Goal: Task Accomplishment & Management: Complete application form

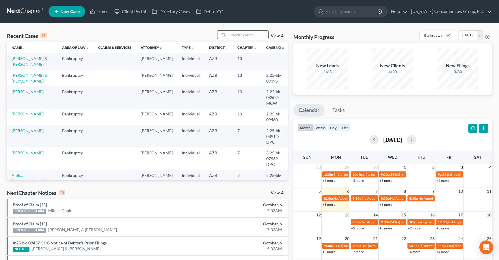
click at [242, 34] on input "search" at bounding box center [248, 35] width 40 height 8
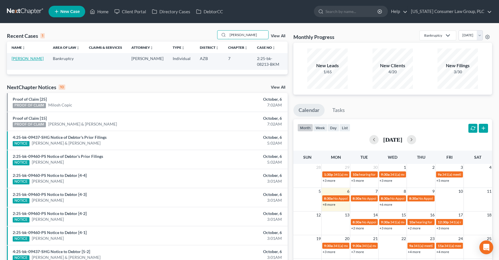
type input "[PERSON_NAME]"
click at [15, 58] on link "[PERSON_NAME]" at bounding box center [28, 58] width 32 height 5
select select "1"
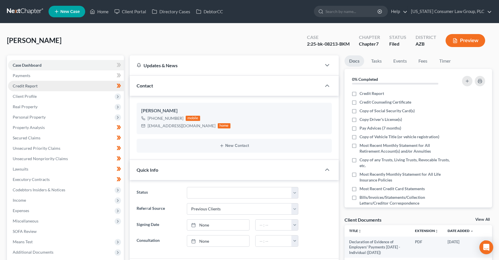
click at [31, 87] on span "Credit Report" at bounding box center [25, 85] width 25 height 5
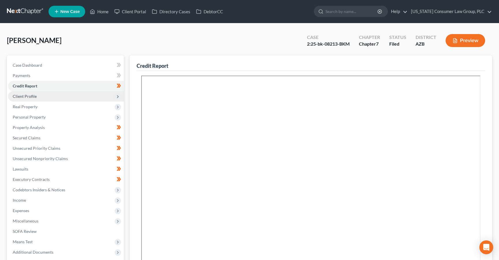
click at [27, 94] on span "Client Profile" at bounding box center [25, 96] width 24 height 5
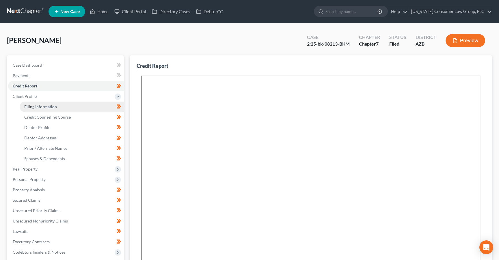
click at [31, 105] on span "Filing Information" at bounding box center [40, 106] width 33 height 5
select select "1"
select select "0"
select select "3"
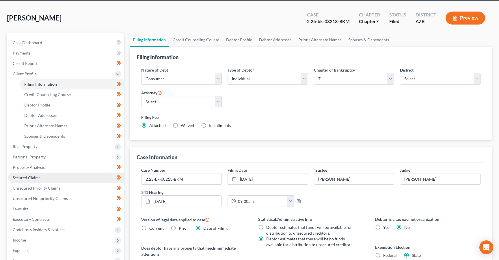
click at [28, 176] on span "Secured Claims" at bounding box center [27, 177] width 28 height 5
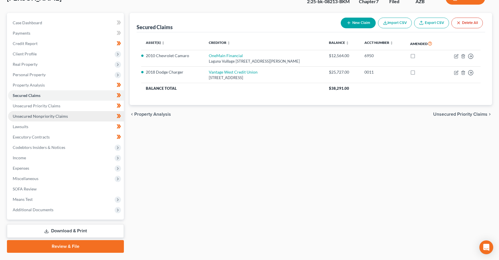
scroll to position [57, 0]
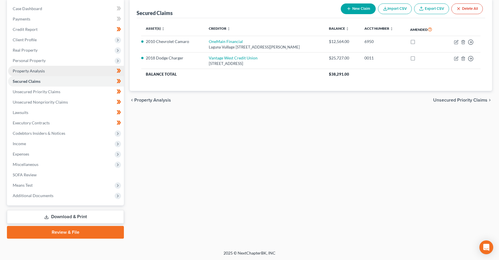
click at [35, 70] on span "Property Analysis" at bounding box center [29, 70] width 32 height 5
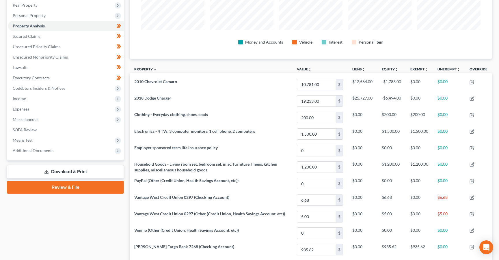
scroll to position [8, 0]
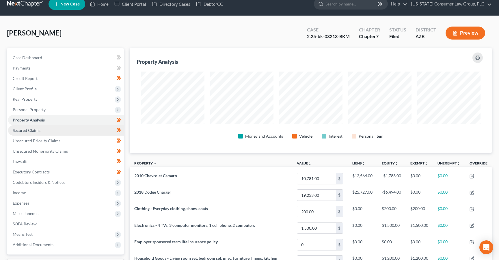
click at [30, 129] on span "Secured Claims" at bounding box center [27, 130] width 28 height 5
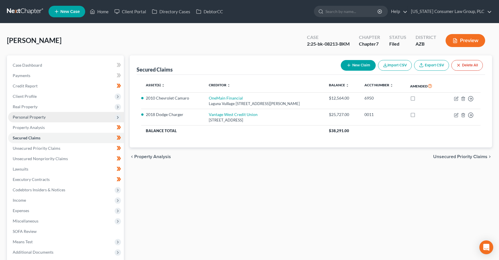
click at [30, 117] on span "Personal Property" at bounding box center [29, 117] width 33 height 5
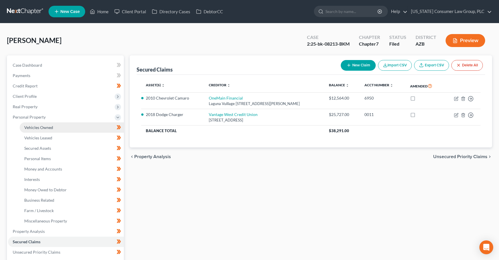
click at [30, 125] on link "Vehicles Owned" at bounding box center [72, 127] width 104 height 10
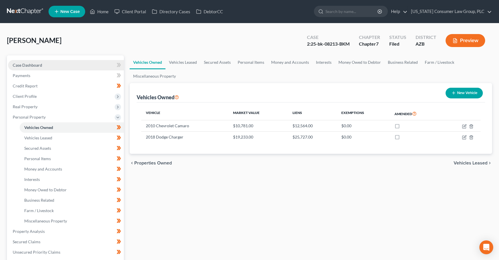
click at [25, 66] on span "Case Dashboard" at bounding box center [27, 65] width 29 height 5
select select "1"
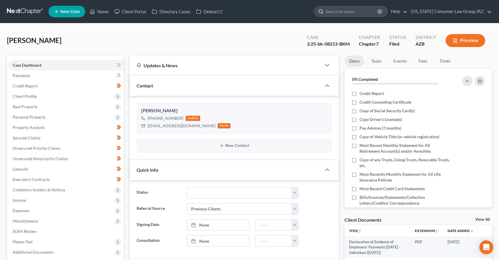
click at [347, 9] on input "search" at bounding box center [352, 11] width 53 height 11
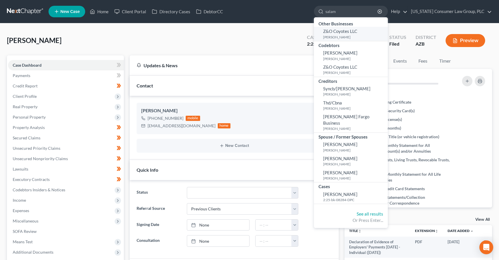
type input "salam"
click at [340, 36] on small "[PERSON_NAME]" at bounding box center [354, 37] width 63 height 5
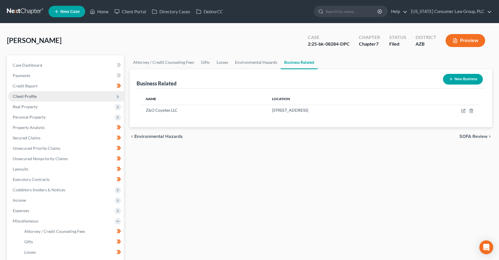
click at [30, 92] on span "Client Profile" at bounding box center [66, 96] width 116 height 10
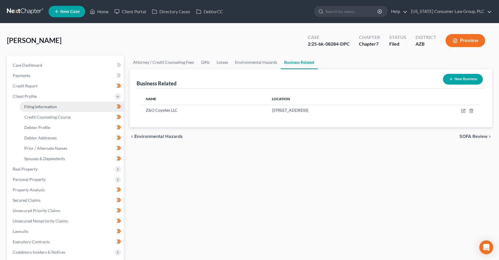
click at [29, 104] on link "Filing Information" at bounding box center [72, 107] width 104 height 10
select select "1"
select select "0"
select select "4"
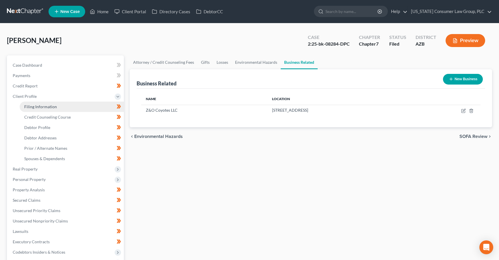
select select "0"
select select "3"
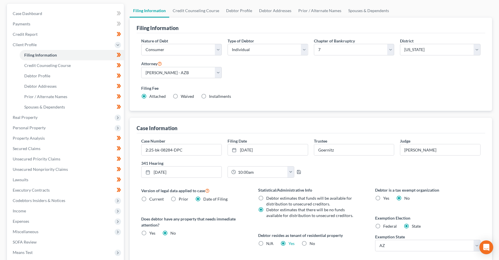
scroll to position [53, 0]
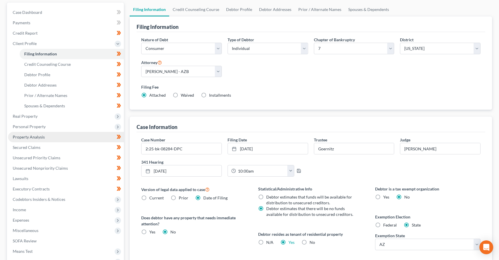
click at [34, 138] on span "Property Analysis" at bounding box center [29, 137] width 32 height 5
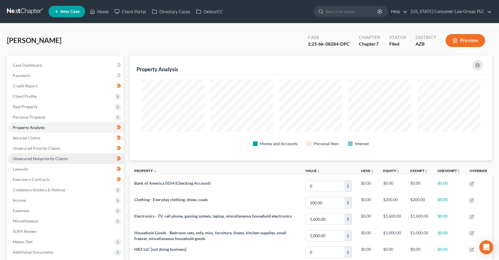
click at [42, 155] on link "Unsecured Nonpriority Claims" at bounding box center [66, 159] width 116 height 10
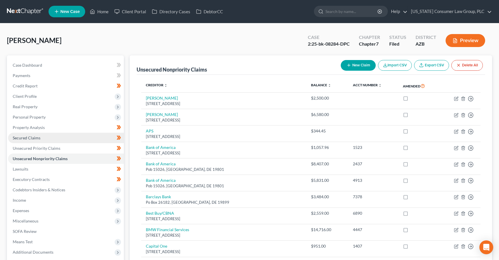
click at [34, 140] on span "Secured Claims" at bounding box center [27, 137] width 28 height 5
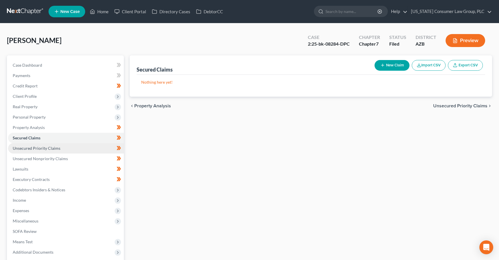
click at [51, 148] on span "Unsecured Priority Claims" at bounding box center [37, 148] width 48 height 5
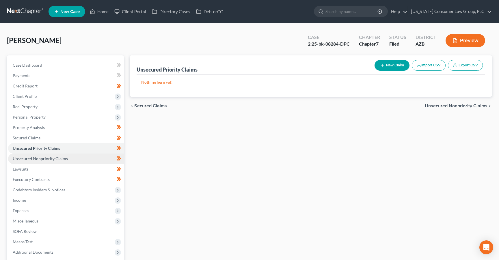
click at [49, 156] on span "Unsecured Nonpriority Claims" at bounding box center [40, 158] width 55 height 5
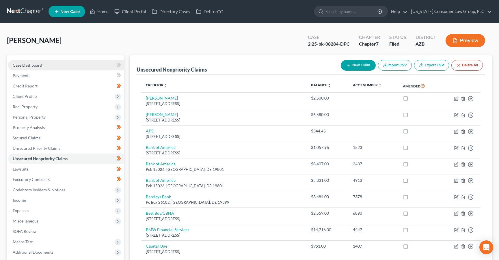
click at [25, 66] on span "Case Dashboard" at bounding box center [27, 65] width 29 height 5
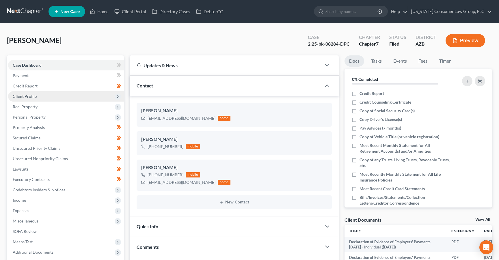
click at [32, 95] on span "Client Profile" at bounding box center [25, 96] width 24 height 5
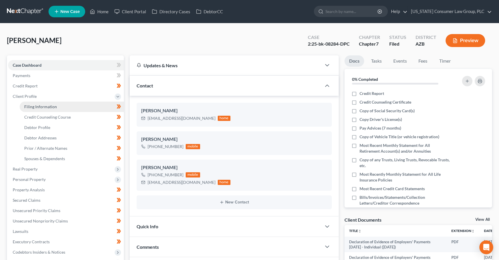
click at [41, 105] on span "Filing Information" at bounding box center [40, 106] width 33 height 5
select select "1"
select select "0"
select select "4"
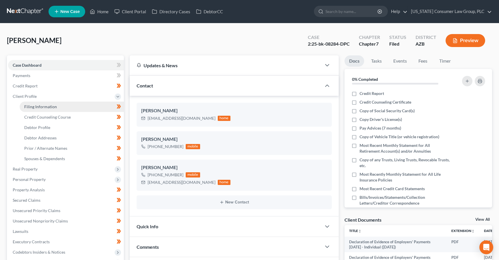
select select "0"
select select "3"
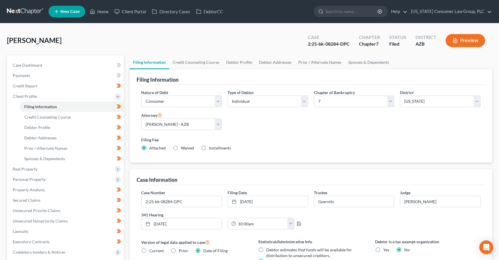
click at [22, 10] on link at bounding box center [25, 11] width 37 height 10
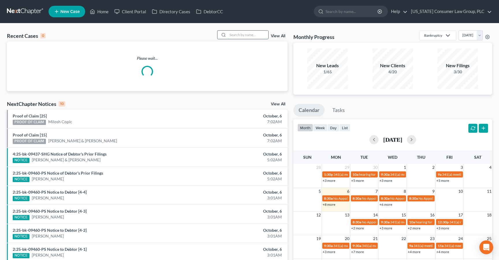
click at [237, 35] on input "search" at bounding box center [248, 35] width 40 height 8
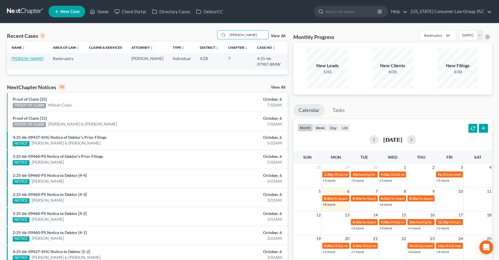
type input "[PERSON_NAME]"
click at [23, 57] on link "[PERSON_NAME]" at bounding box center [28, 58] width 32 height 5
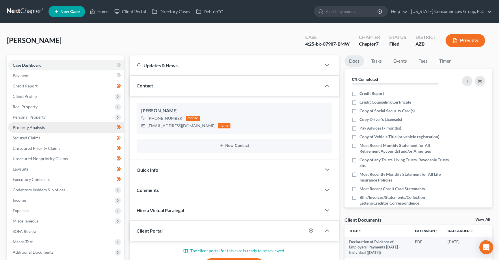
click at [31, 128] on span "Property Analysis" at bounding box center [29, 127] width 32 height 5
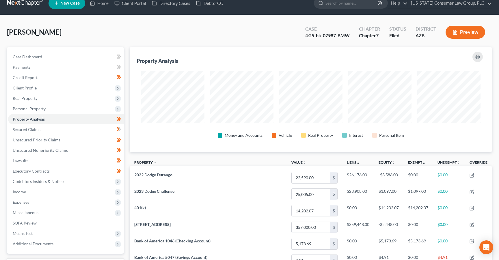
scroll to position [10, 0]
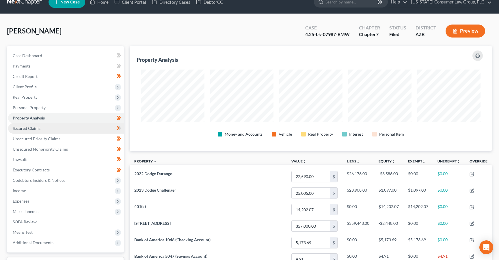
click at [37, 128] on span "Secured Claims" at bounding box center [27, 128] width 28 height 5
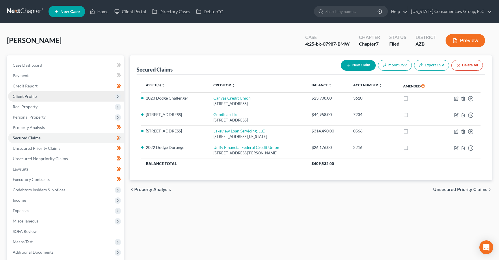
click at [27, 94] on span "Client Profile" at bounding box center [25, 96] width 24 height 5
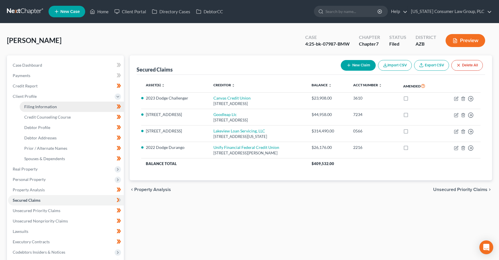
click at [34, 104] on link "Filing Information" at bounding box center [72, 107] width 104 height 10
select select "1"
select select "0"
select select "3"
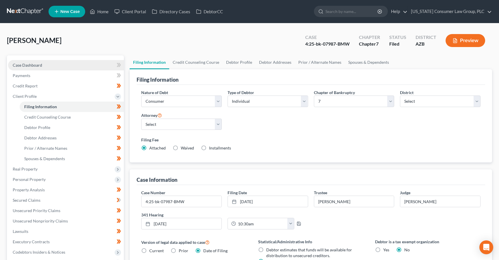
click at [24, 63] on span "Case Dashboard" at bounding box center [27, 65] width 29 height 5
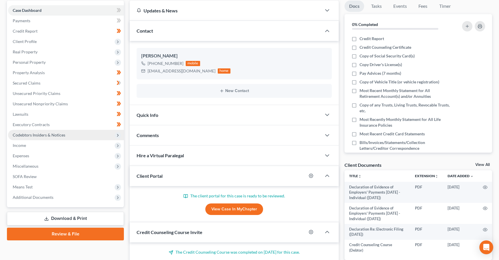
scroll to position [55, 0]
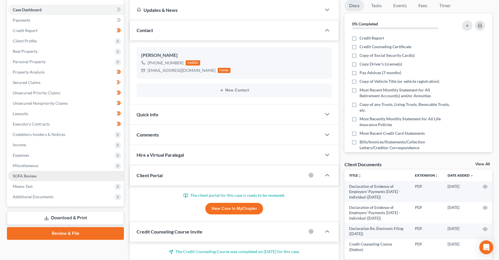
click at [29, 176] on span "SOFA Review" at bounding box center [25, 176] width 24 height 5
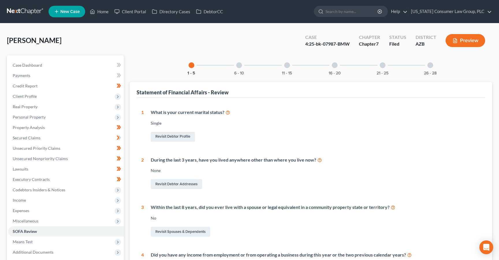
click at [339, 70] on div "16 - 20" at bounding box center [335, 65] width 20 height 20
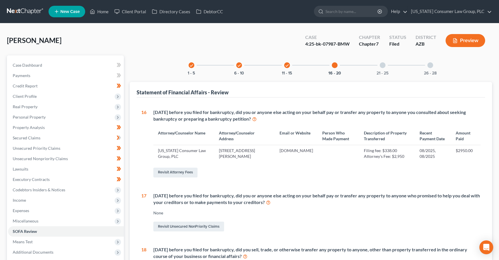
click at [387, 68] on div "21 - 25" at bounding box center [383, 65] width 20 height 20
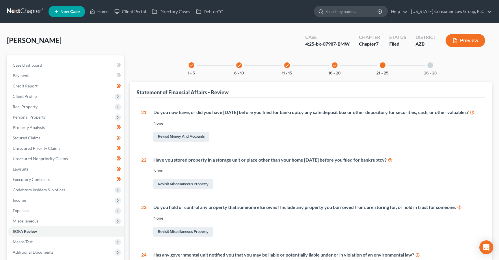
click at [359, 12] on input "search" at bounding box center [352, 11] width 53 height 11
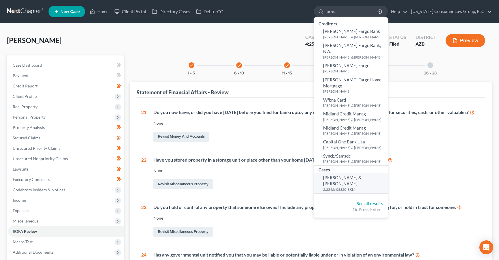
type input "farns"
click at [338, 175] on span "[PERSON_NAME] & [PERSON_NAME]" at bounding box center [342, 180] width 38 height 11
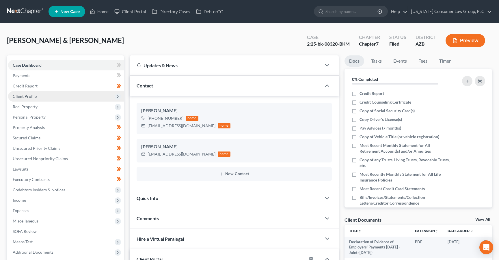
click at [30, 95] on span "Client Profile" at bounding box center [25, 96] width 24 height 5
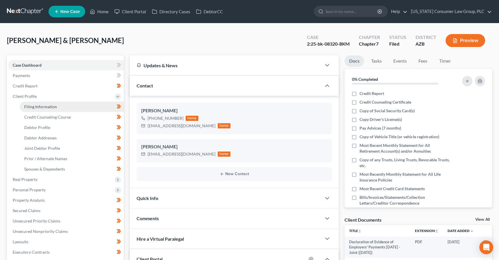
click at [30, 110] on link "Filing Information" at bounding box center [72, 107] width 104 height 10
select select "1"
select select "0"
select select "4"
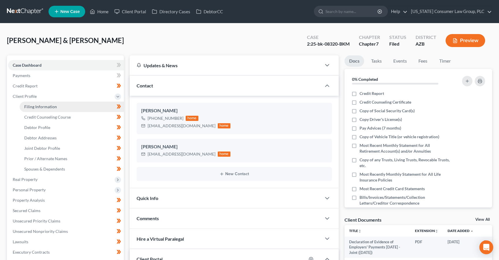
select select "0"
select select "3"
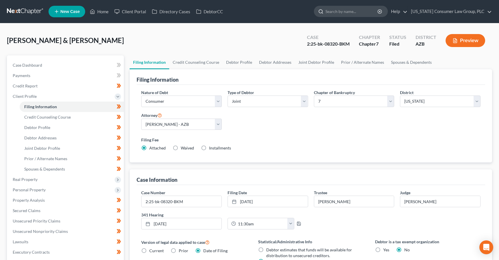
click at [353, 14] on input "search" at bounding box center [352, 11] width 53 height 11
type input "[PERSON_NAME]"
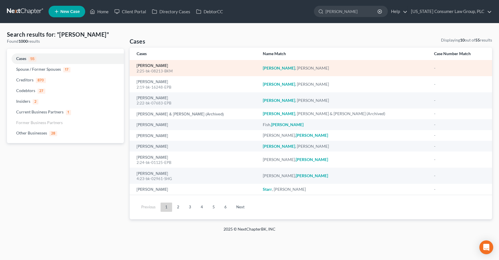
click at [159, 66] on link "[PERSON_NAME]" at bounding box center [152, 66] width 31 height 4
select select "1"
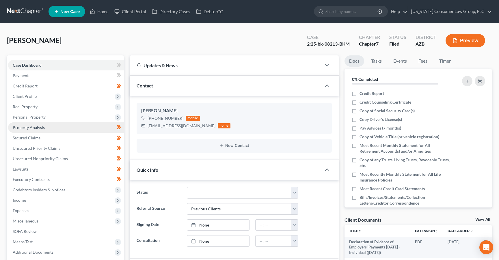
click at [19, 126] on span "Property Analysis" at bounding box center [29, 127] width 32 height 5
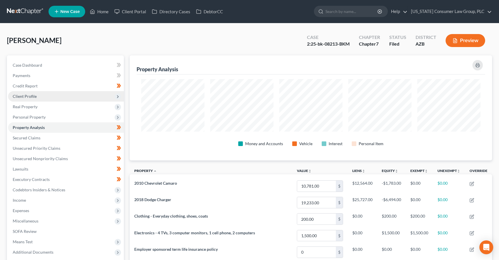
click at [27, 99] on span "Client Profile" at bounding box center [66, 96] width 116 height 10
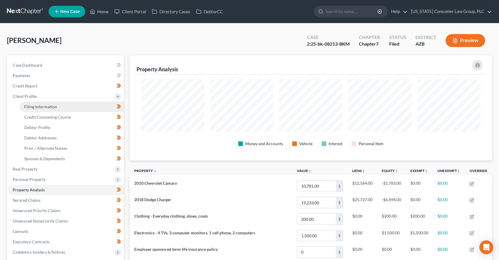
click at [39, 106] on span "Filing Information" at bounding box center [40, 106] width 33 height 5
select select "1"
select select "0"
select select "4"
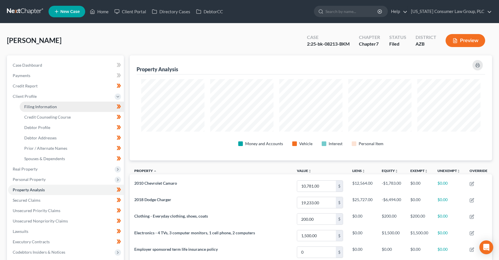
select select "0"
select select "3"
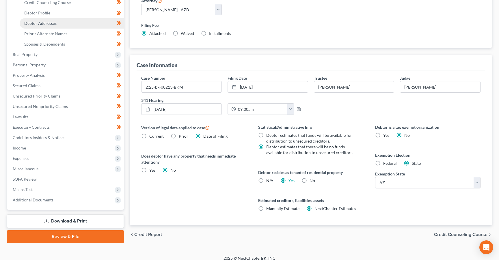
scroll to position [120, 0]
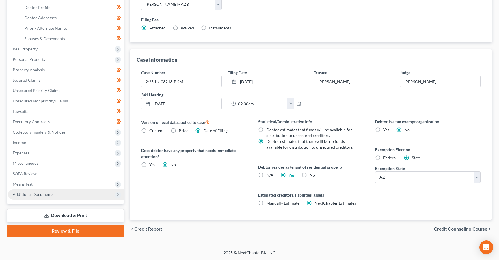
click at [14, 194] on span "Additional Documents" at bounding box center [33, 194] width 41 height 5
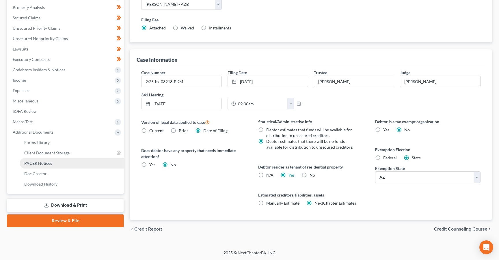
click at [48, 163] on span "PACER Notices" at bounding box center [38, 163] width 28 height 5
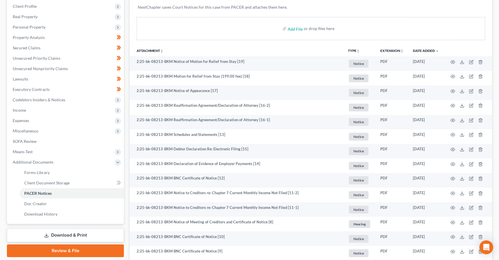
scroll to position [90, 0]
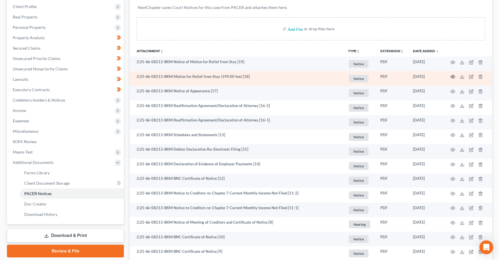
click at [454, 76] on icon "button" at bounding box center [453, 76] width 4 height 3
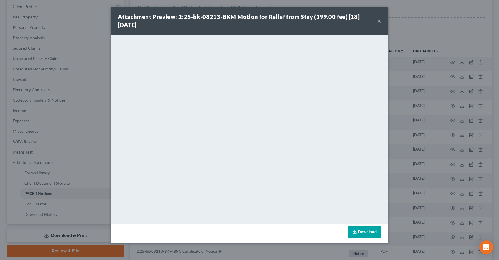
click at [380, 21] on button "×" at bounding box center [379, 20] width 4 height 7
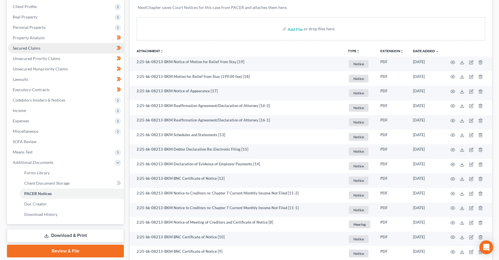
click at [37, 49] on span "Secured Claims" at bounding box center [27, 48] width 28 height 5
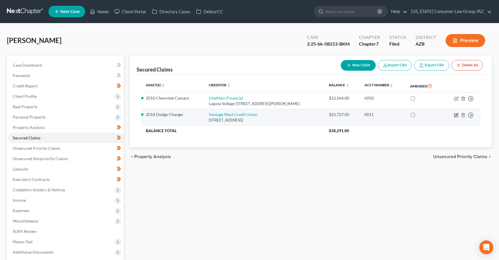
click at [456, 115] on icon "button" at bounding box center [456, 115] width 5 height 5
select select "3"
select select "0"
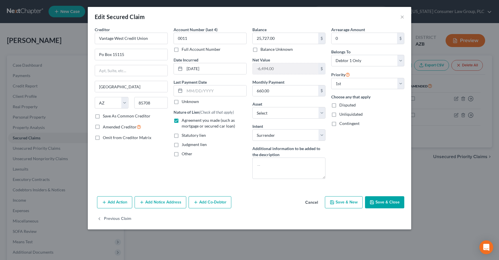
click at [378, 199] on button "Save & Close" at bounding box center [384, 202] width 39 height 12
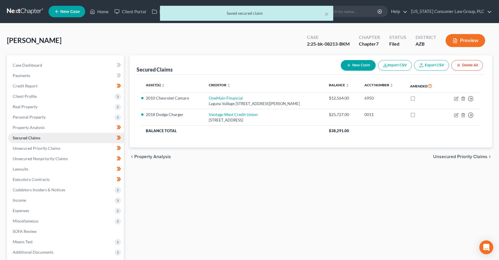
scroll to position [57, 0]
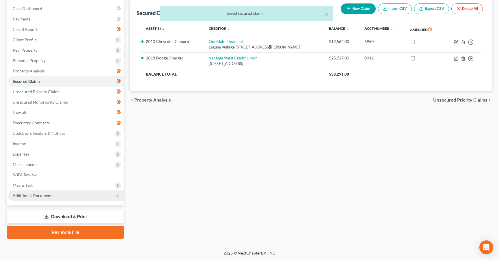
click at [16, 194] on span "Additional Documents" at bounding box center [33, 195] width 41 height 5
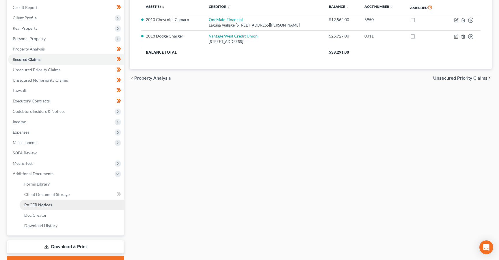
click at [42, 205] on span "PACER Notices" at bounding box center [38, 204] width 28 height 5
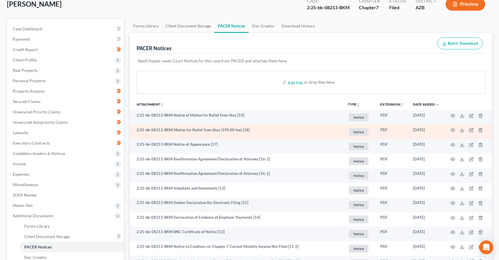
scroll to position [39, 0]
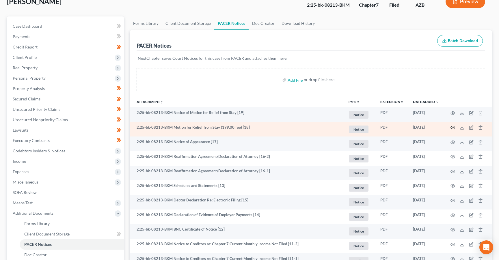
click at [455, 129] on icon "button" at bounding box center [453, 127] width 5 height 5
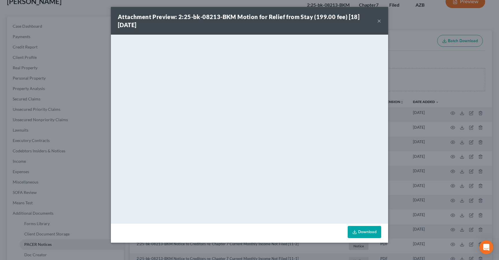
click at [381, 20] on button "×" at bounding box center [379, 20] width 4 height 7
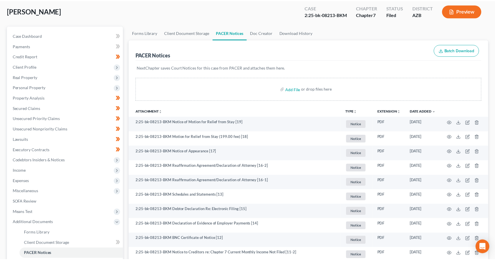
scroll to position [32, 0]
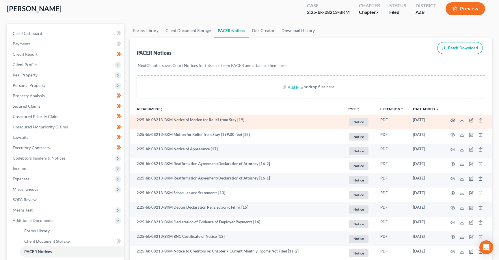
click at [452, 120] on circle "button" at bounding box center [452, 120] width 1 height 1
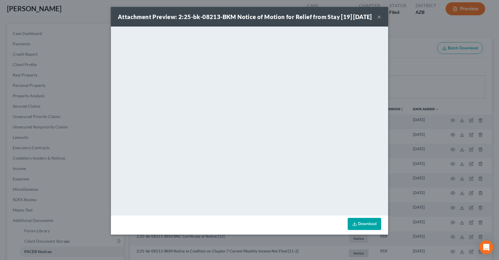
click at [91, 44] on div "Attachment Preview: 2:25-bk-08213-BKM Notice of Motion for Relief from Stay [19…" at bounding box center [249, 130] width 499 height 260
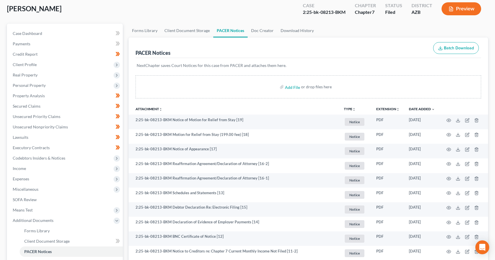
drag, startPoint x: 214, startPoint y: 3, endPoint x: 234, endPoint y: 8, distance: 20.5
click at [214, 3] on div "[PERSON_NAME] Case 2:25-bk-08213-BKM Chapter Chapter 7 Status Filed District [G…" at bounding box center [247, 11] width 481 height 25
click at [44, 94] on link "Property Analysis" at bounding box center [65, 96] width 115 height 10
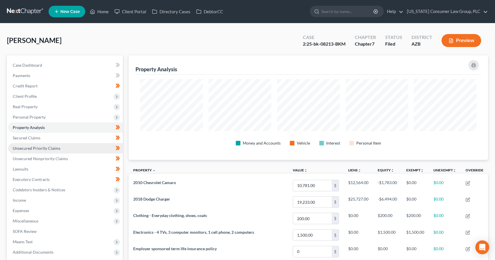
click at [39, 149] on span "Unsecured Priority Claims" at bounding box center [37, 148] width 48 height 5
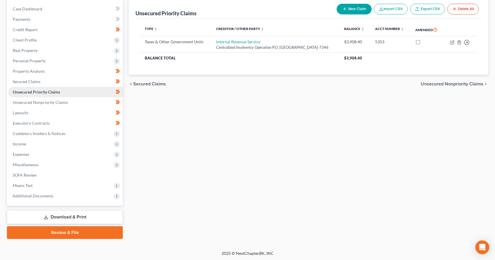
scroll to position [57, 0]
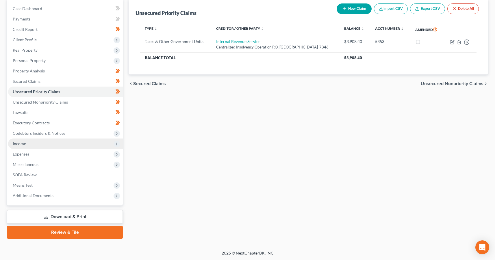
click at [25, 146] on span "Income" at bounding box center [65, 144] width 115 height 10
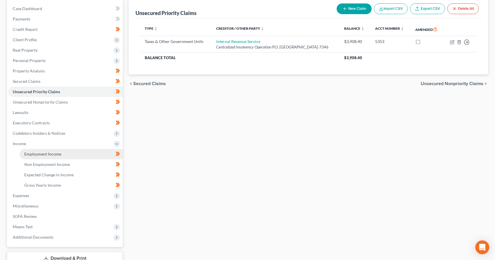
click at [31, 153] on span "Employment Income" at bounding box center [42, 154] width 37 height 5
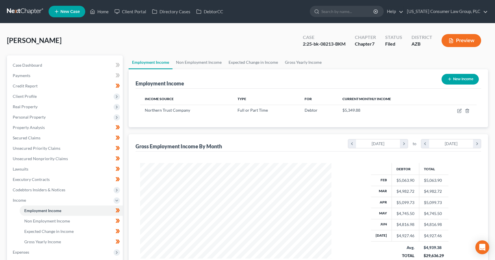
scroll to position [103, 203]
click at [192, 59] on link "Non Employment Income" at bounding box center [198, 62] width 53 height 14
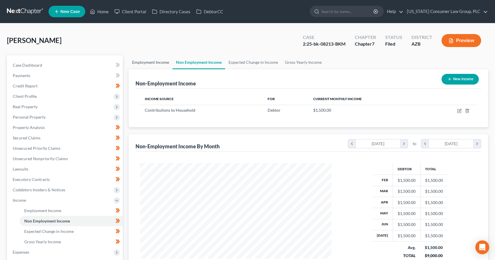
scroll to position [103, 203]
click at [155, 63] on link "Employment Income" at bounding box center [151, 62] width 44 height 14
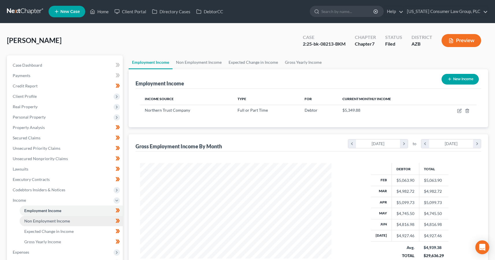
scroll to position [98, 0]
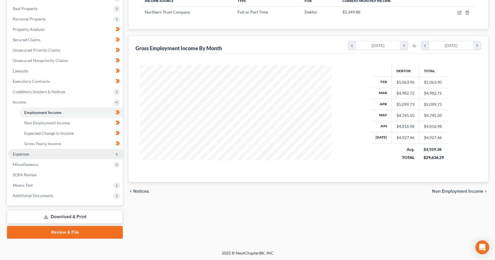
click at [28, 155] on span "Expenses" at bounding box center [21, 154] width 16 height 5
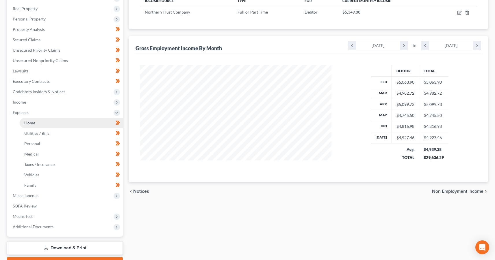
click at [36, 123] on link "Home" at bounding box center [71, 123] width 103 height 10
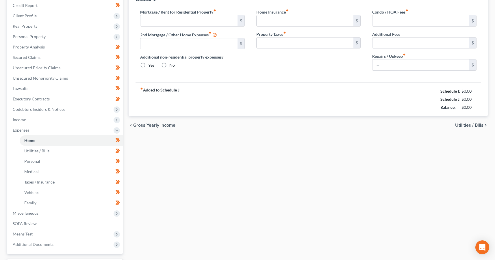
scroll to position [10, 0]
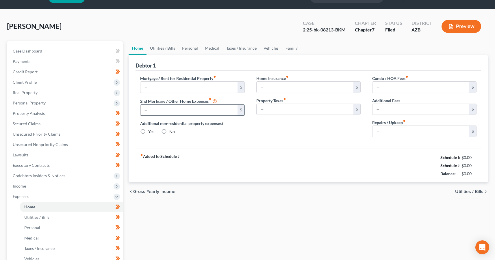
type input "1,100.00"
type input "0.00"
radio input "true"
type input "20.00"
type input "0.00"
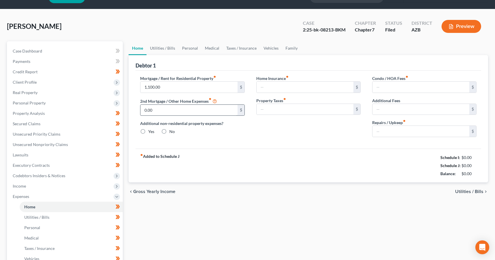
type input "0.00"
type input "50.00"
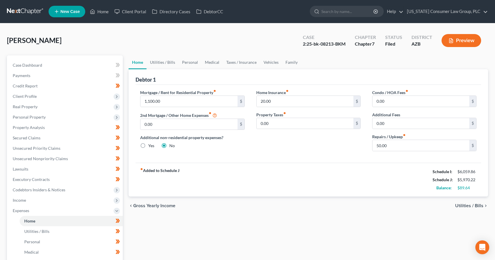
scroll to position [0, 0]
click at [153, 60] on link "Utilities / Bills" at bounding box center [162, 62] width 32 height 14
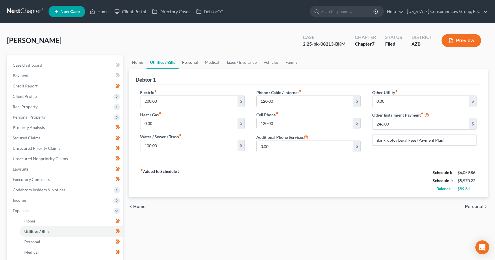
click at [187, 62] on link "Personal" at bounding box center [190, 62] width 23 height 14
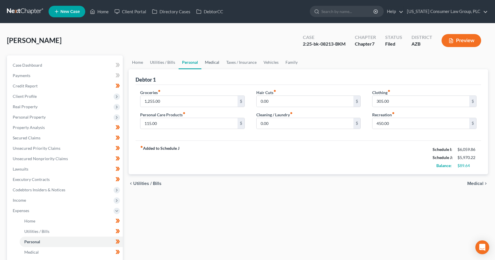
click at [214, 63] on link "Medical" at bounding box center [211, 62] width 21 height 14
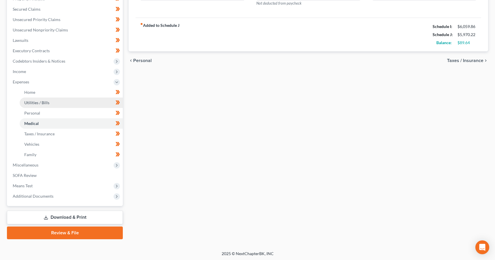
scroll to position [129, 0]
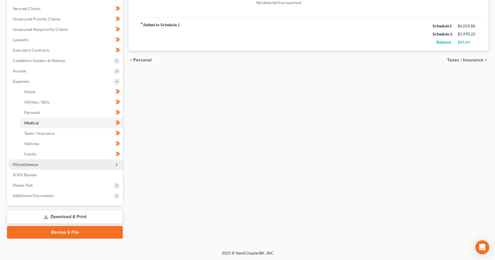
click at [33, 163] on span "Miscellaneous" at bounding box center [26, 164] width 26 height 5
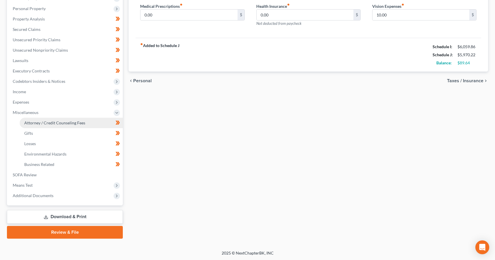
click at [53, 125] on span "Attorney / Credit Counseling Fees" at bounding box center [54, 122] width 61 height 5
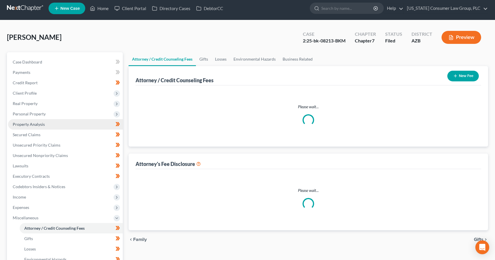
scroll to position [0, 0]
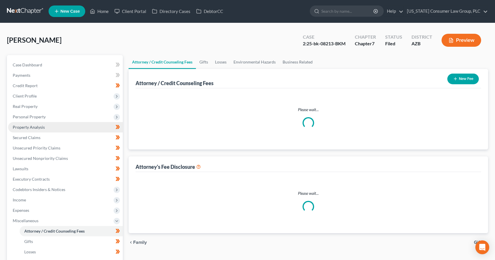
select select "8"
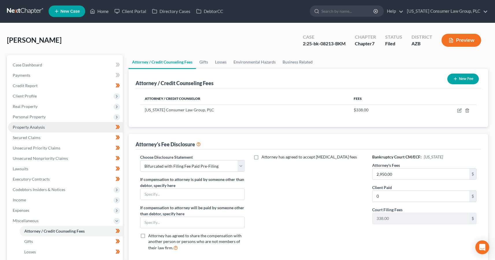
scroll to position [0, 0]
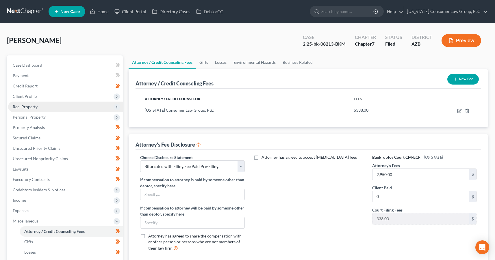
click at [27, 106] on span "Real Property" at bounding box center [25, 106] width 25 height 5
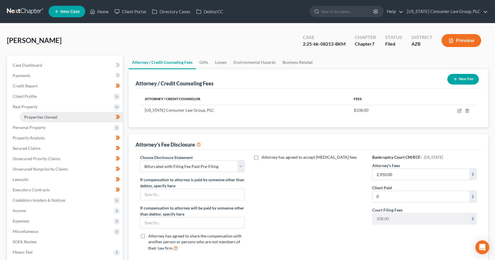
click at [31, 117] on span "Properties Owned" at bounding box center [40, 117] width 33 height 5
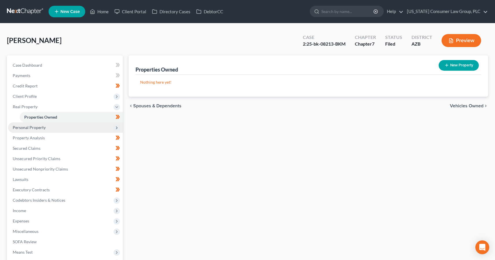
click at [28, 127] on span "Personal Property" at bounding box center [29, 127] width 33 height 5
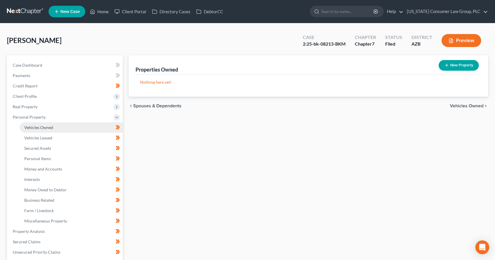
click at [31, 129] on span "Vehicles Owned" at bounding box center [38, 127] width 29 height 5
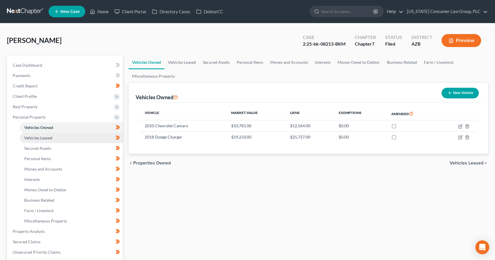
click at [31, 137] on span "Vehicles Leased" at bounding box center [38, 137] width 28 height 5
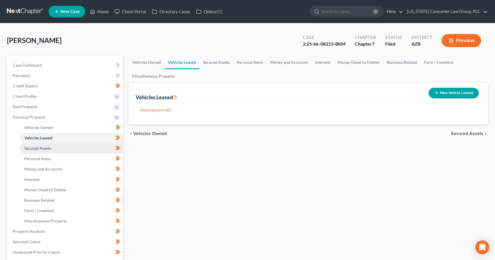
click at [32, 146] on span "Secured Assets" at bounding box center [37, 148] width 27 height 5
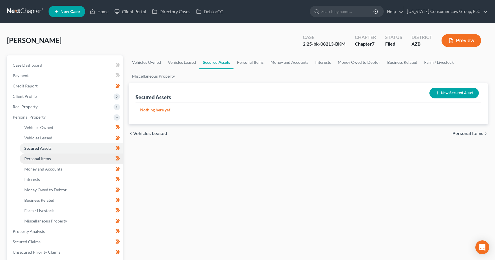
click at [35, 157] on span "Personal Items" at bounding box center [37, 158] width 27 height 5
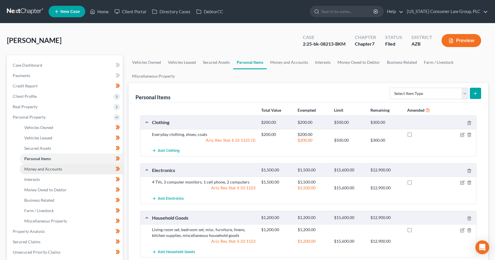
click at [30, 168] on span "Money and Accounts" at bounding box center [43, 169] width 38 height 5
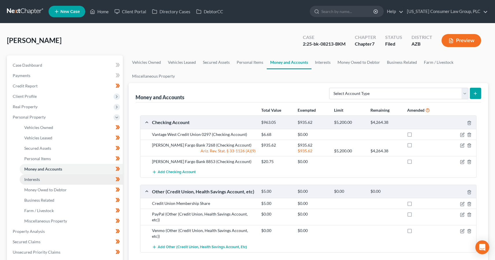
click at [29, 179] on span "Interests" at bounding box center [32, 179] width 16 height 5
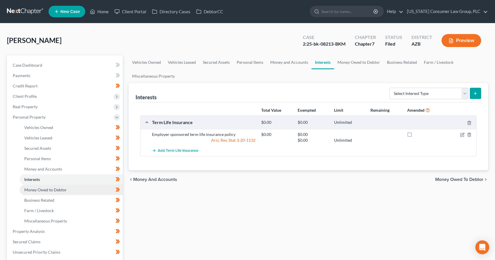
click at [35, 190] on span "Money Owed to Debtor" at bounding box center [45, 189] width 42 height 5
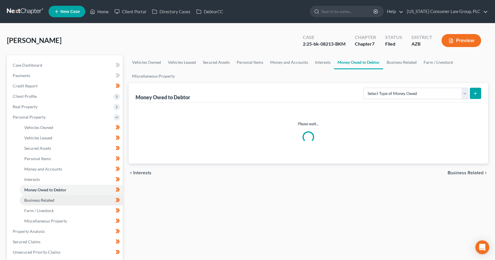
click at [36, 199] on span "Business Related" at bounding box center [39, 200] width 30 height 5
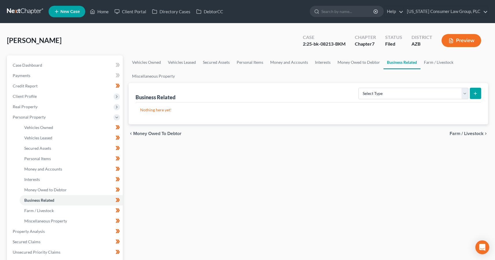
click at [305, 44] on div "2:25-bk-08213-BKM" at bounding box center [324, 44] width 43 height 7
drag, startPoint x: 304, startPoint y: 45, endPoint x: 347, endPoint y: 45, distance: 43.6
click at [347, 45] on div "Case 2:25-bk-08213-BKM" at bounding box center [324, 41] width 52 height 17
copy div "2:25-bk-08213-BKM"
